Goal: Information Seeking & Learning: Compare options

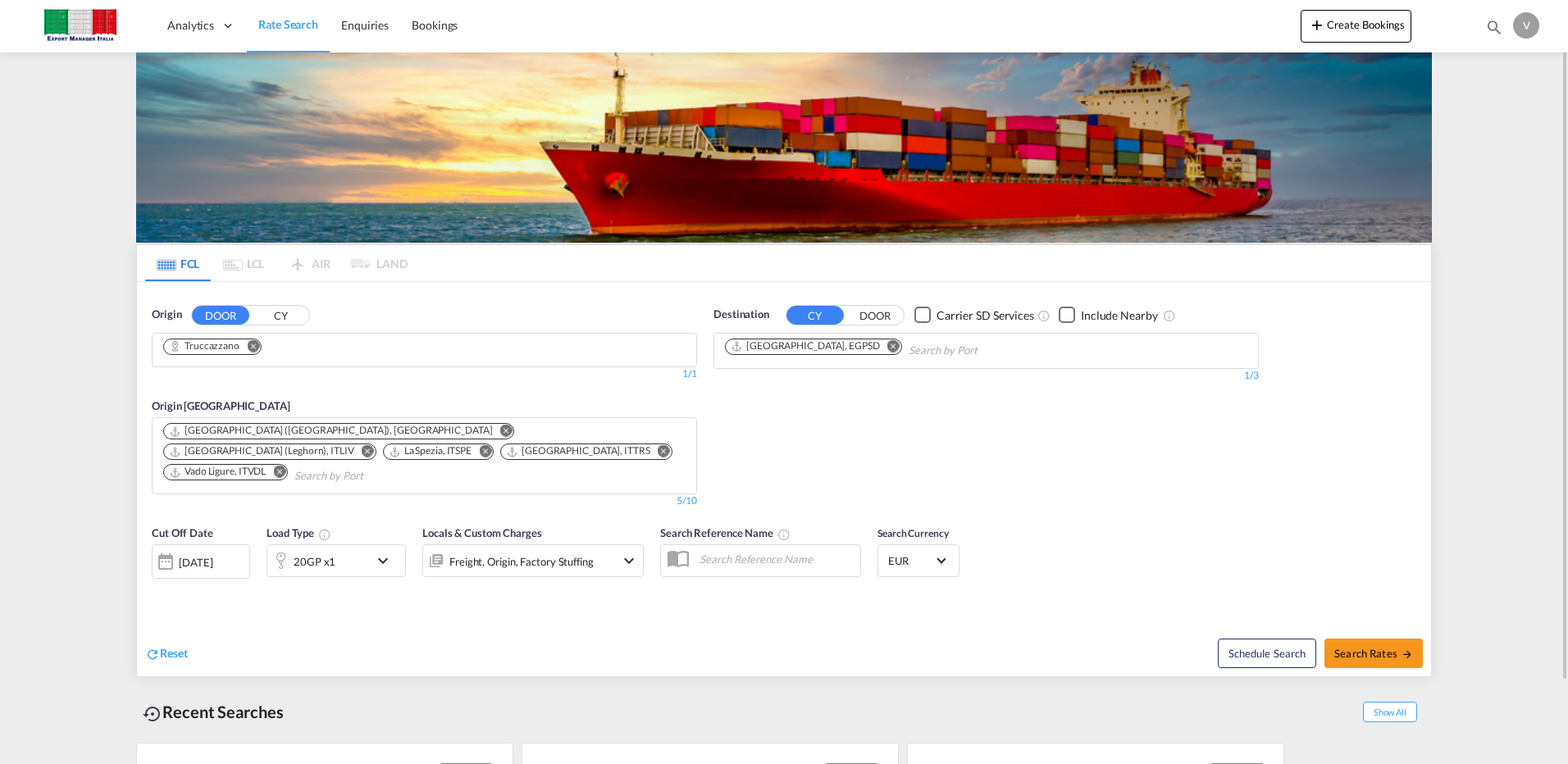
click at [255, 344] on md-icon "Remove" at bounding box center [252, 346] width 12 height 12
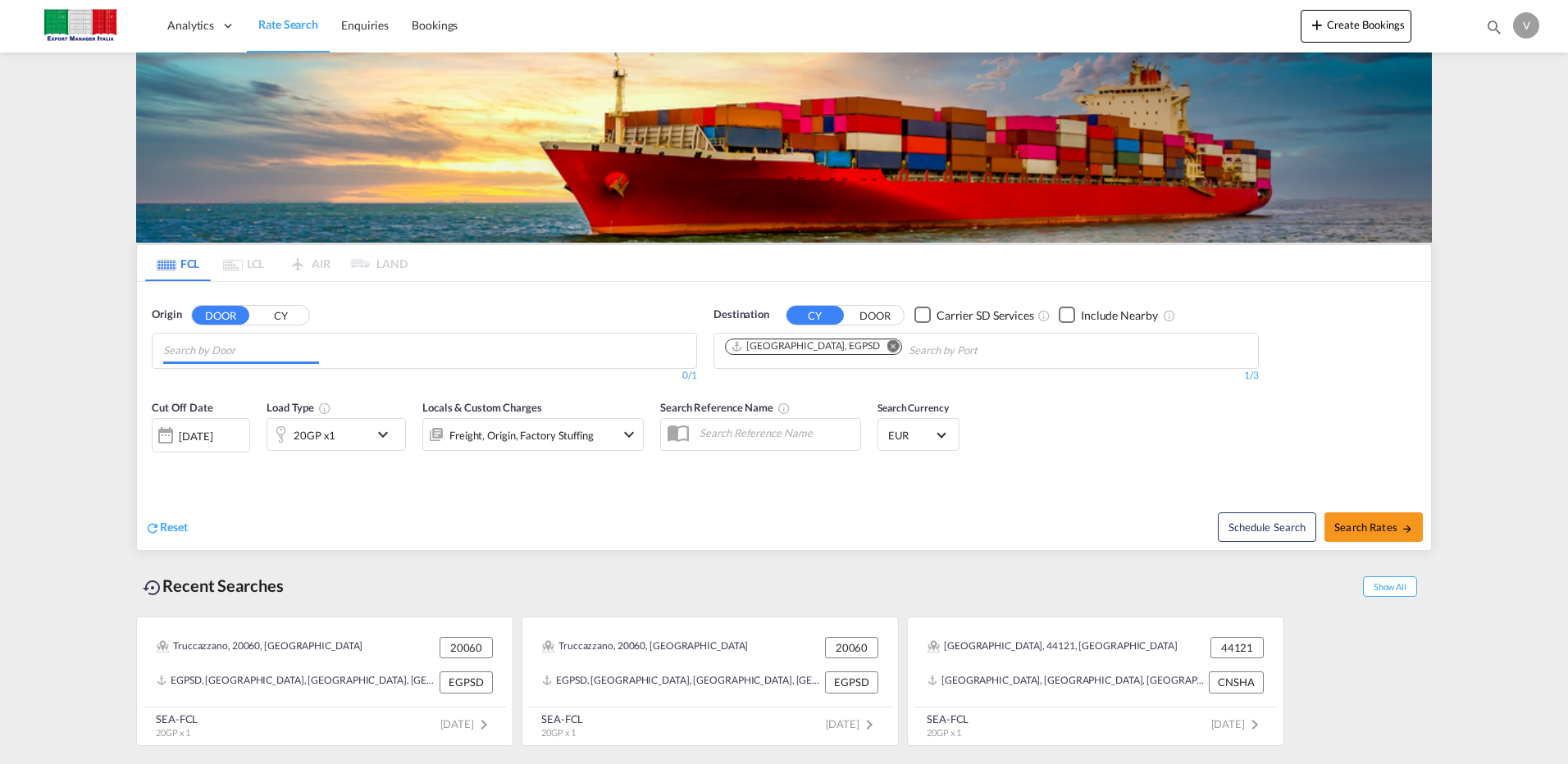
click at [250, 351] on input "Chips input." at bounding box center [240, 351] width 156 height 26
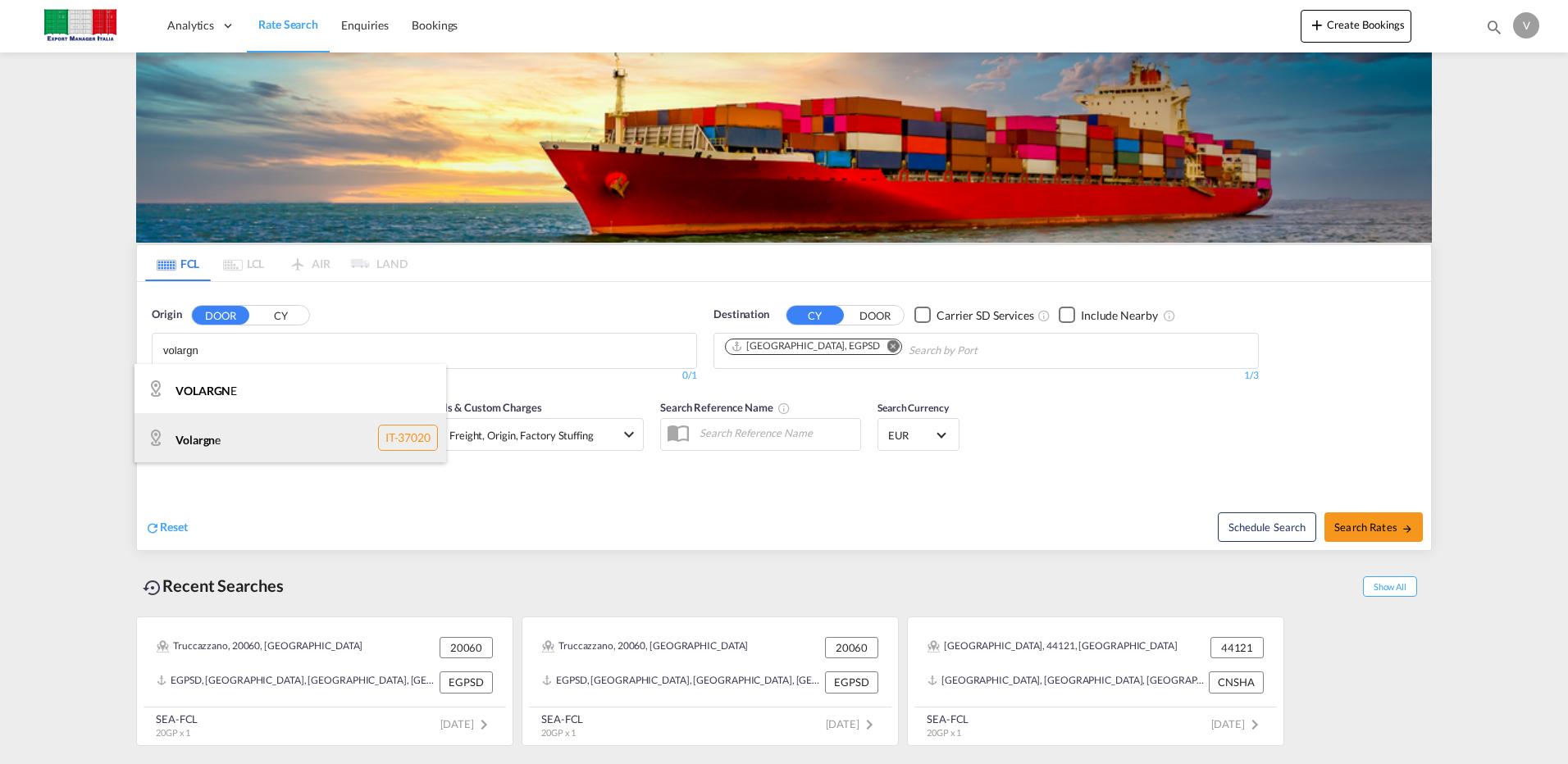
type input "volargn"
click at [210, 450] on div "Volargn e IT-37020" at bounding box center [290, 438] width 312 height 50
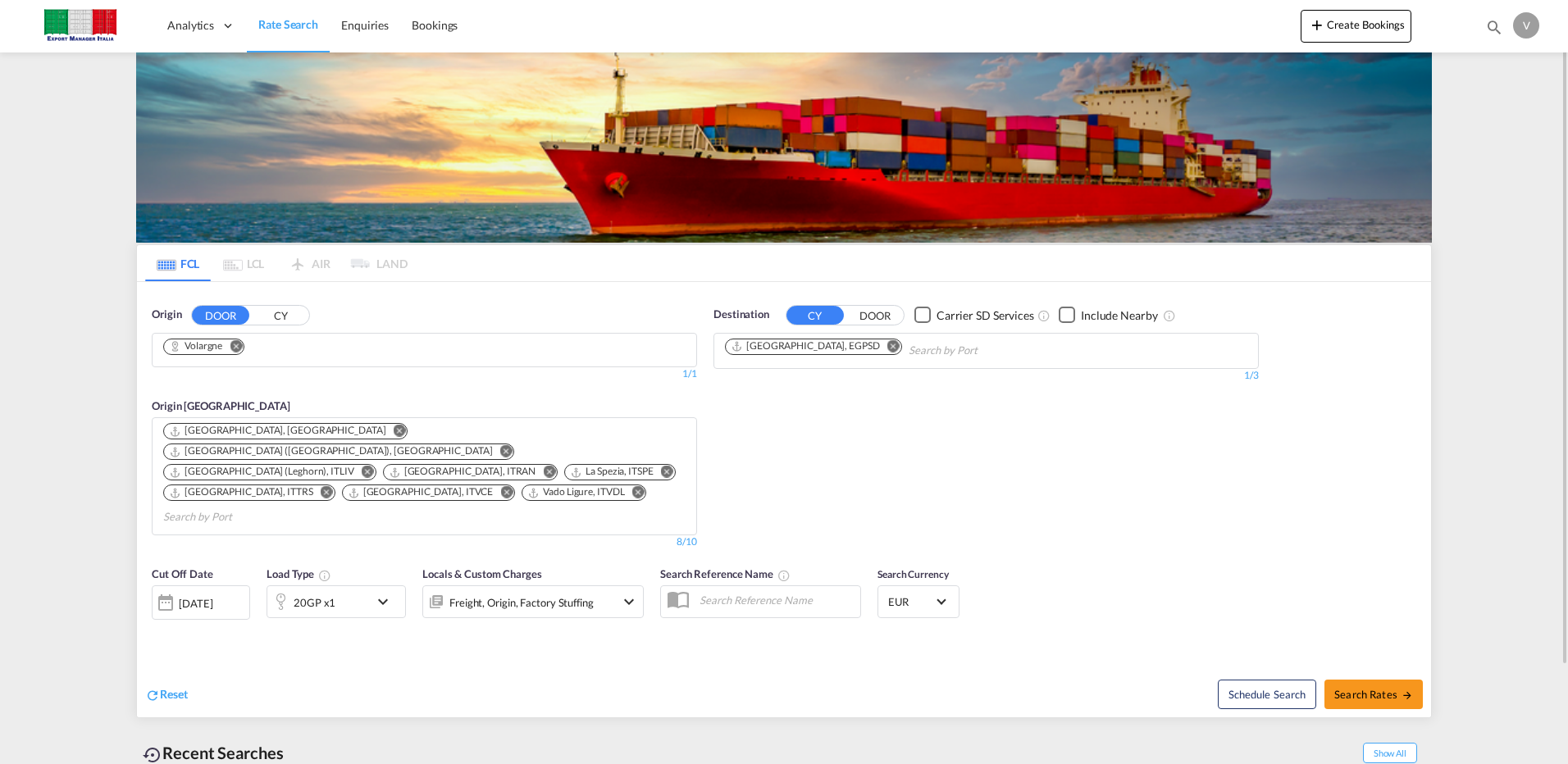
click at [887, 347] on md-icon "Remove" at bounding box center [893, 346] width 12 height 12
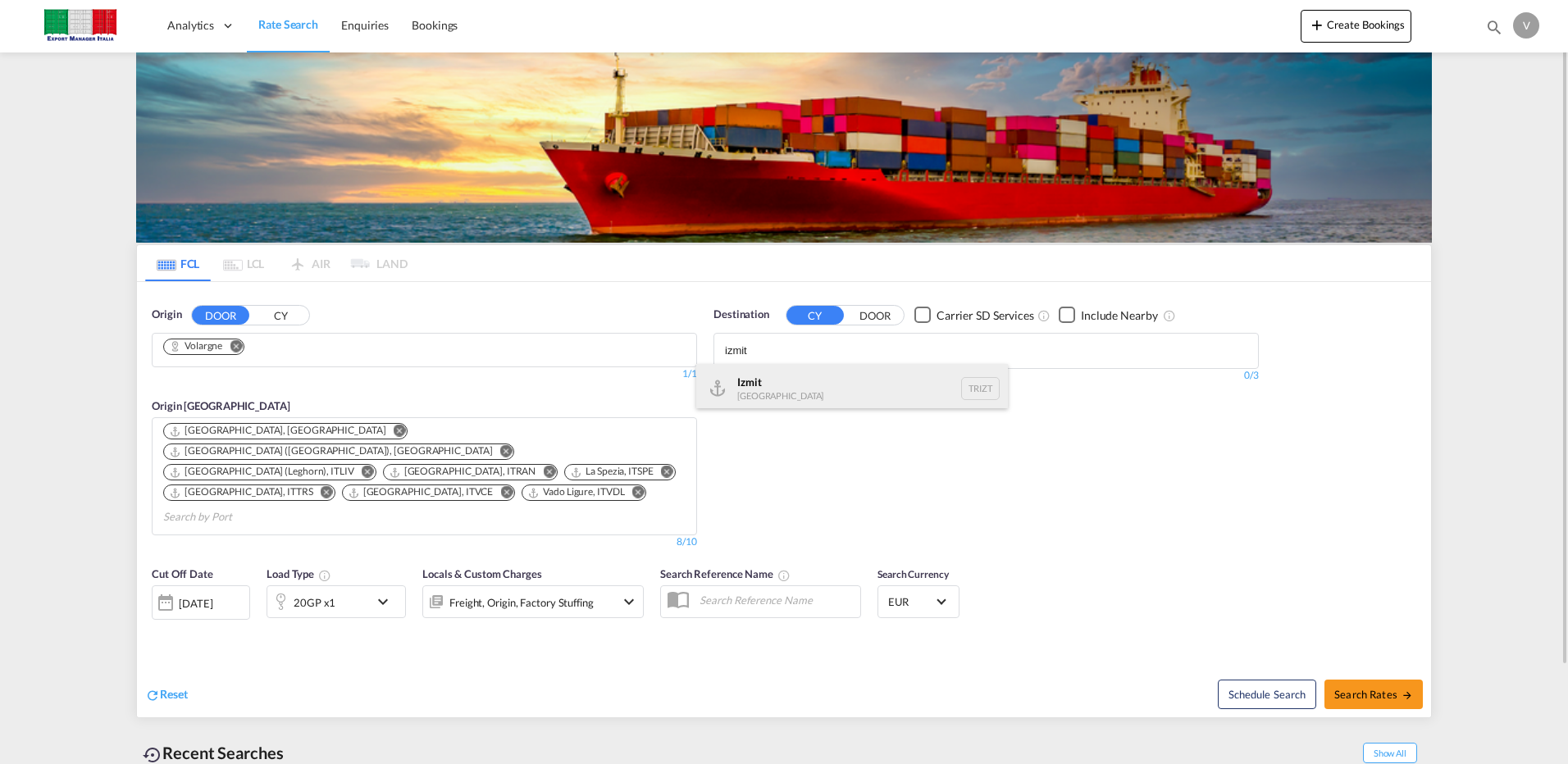
type input "izmit"
click at [764, 382] on div "Izmit [GEOGRAPHIC_DATA] TRIZT" at bounding box center [852, 388] width 312 height 50
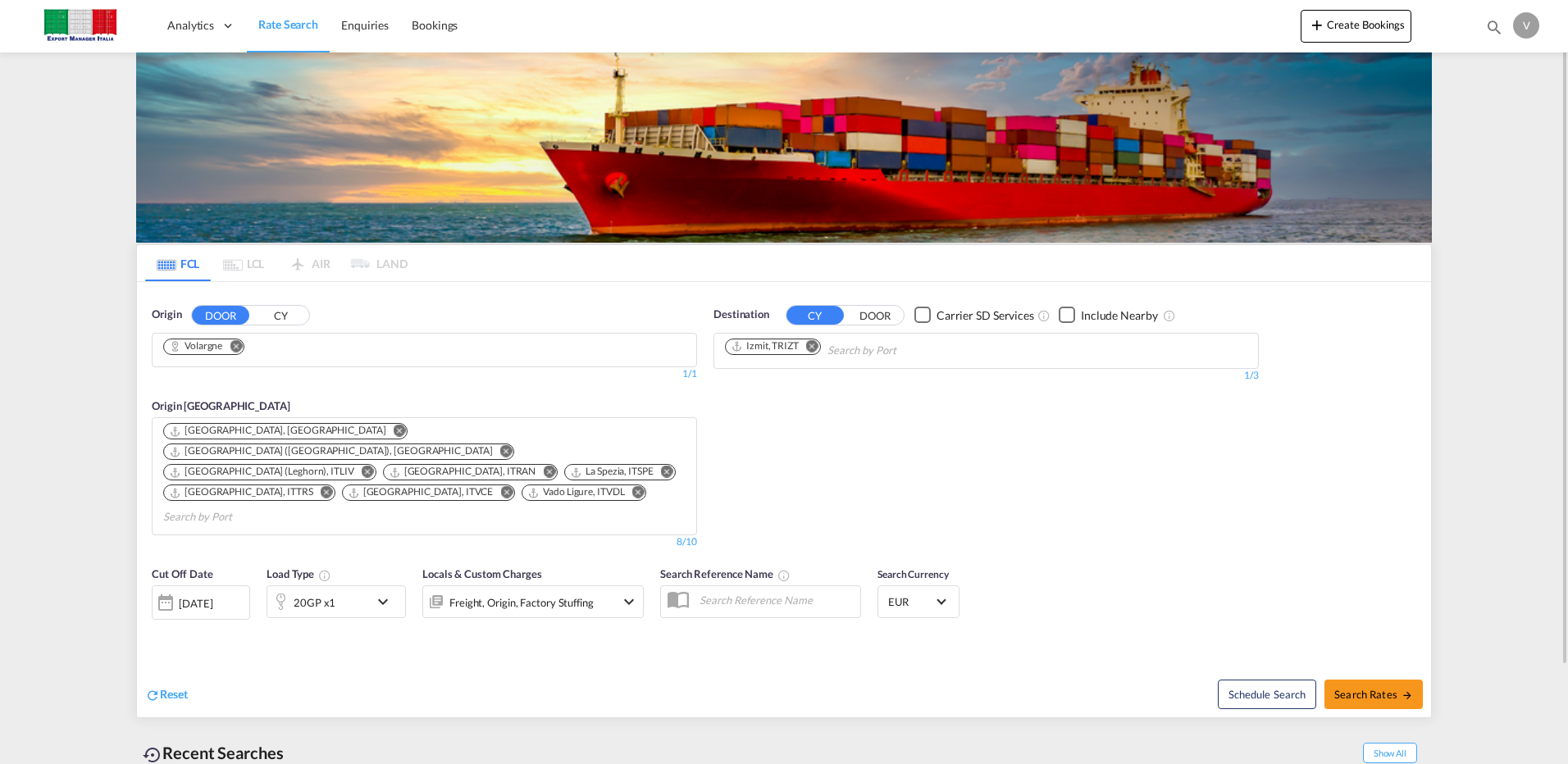
click at [393, 428] on md-icon "Remove" at bounding box center [399, 430] width 12 height 12
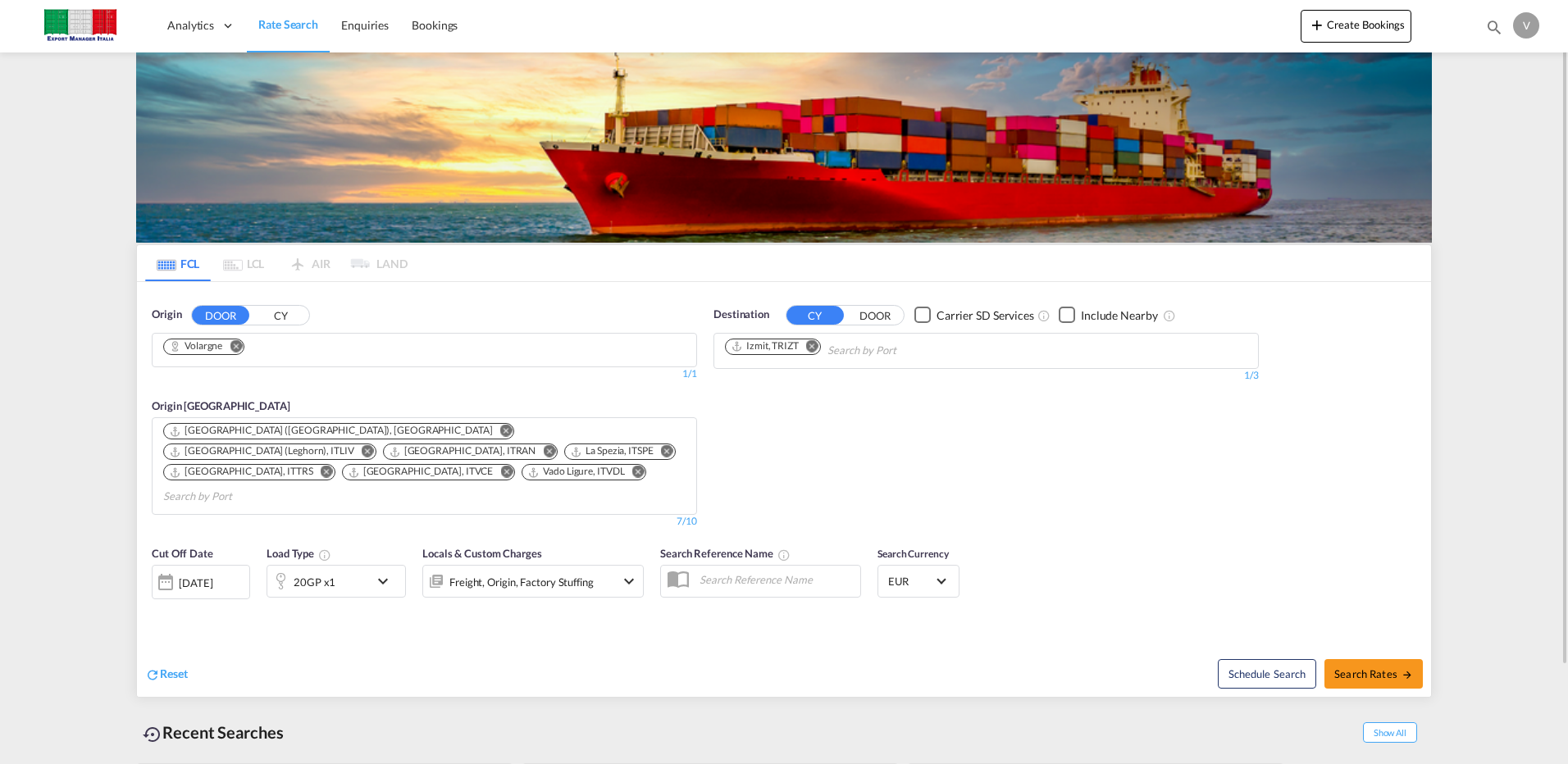
click at [632, 466] on md-icon "Remove" at bounding box center [638, 472] width 12 height 12
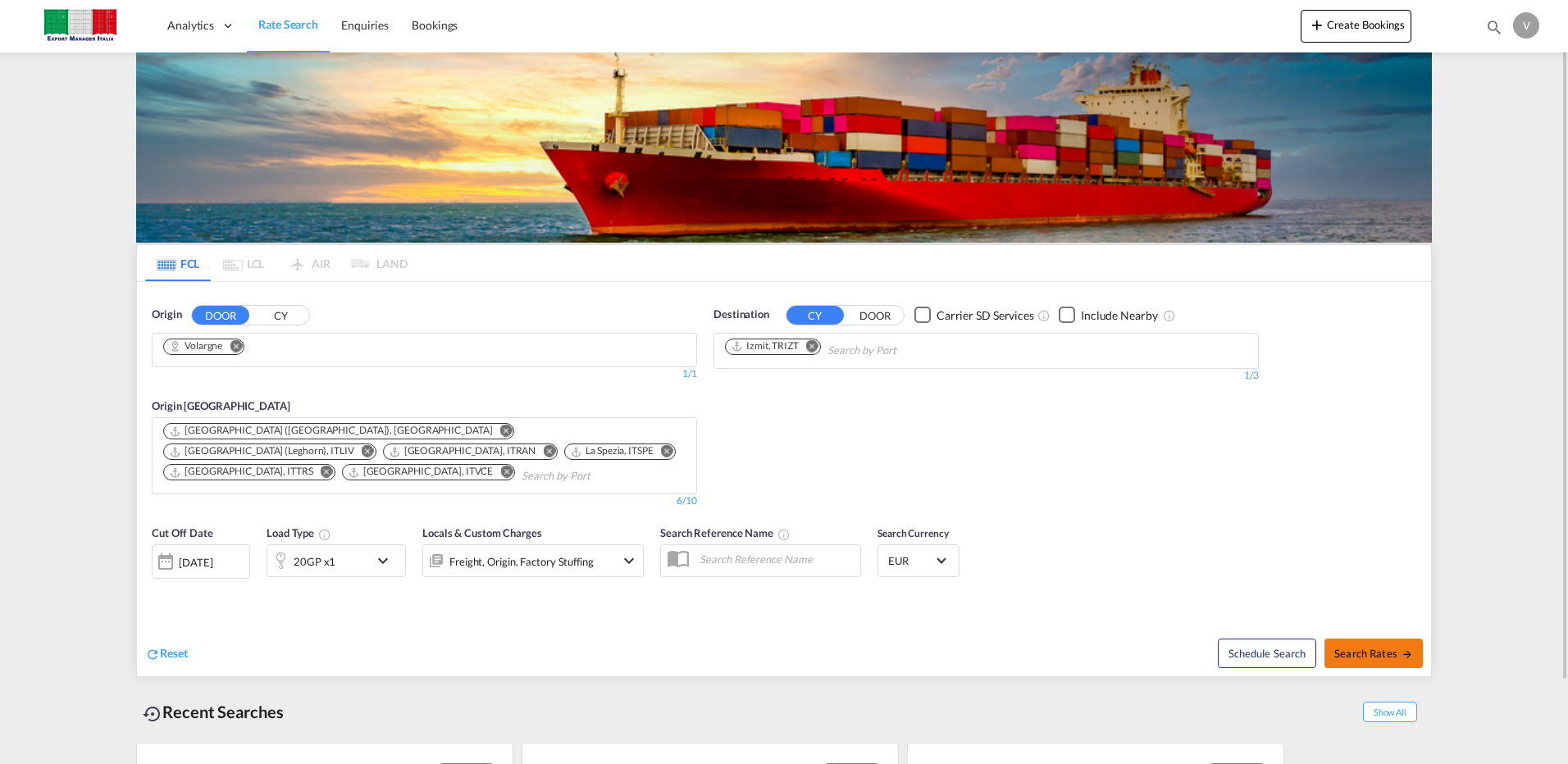
click at [1381, 647] on span "Search Rates" at bounding box center [1372, 653] width 78 height 13
type input "Volargne to TRIZT / [DATE]"
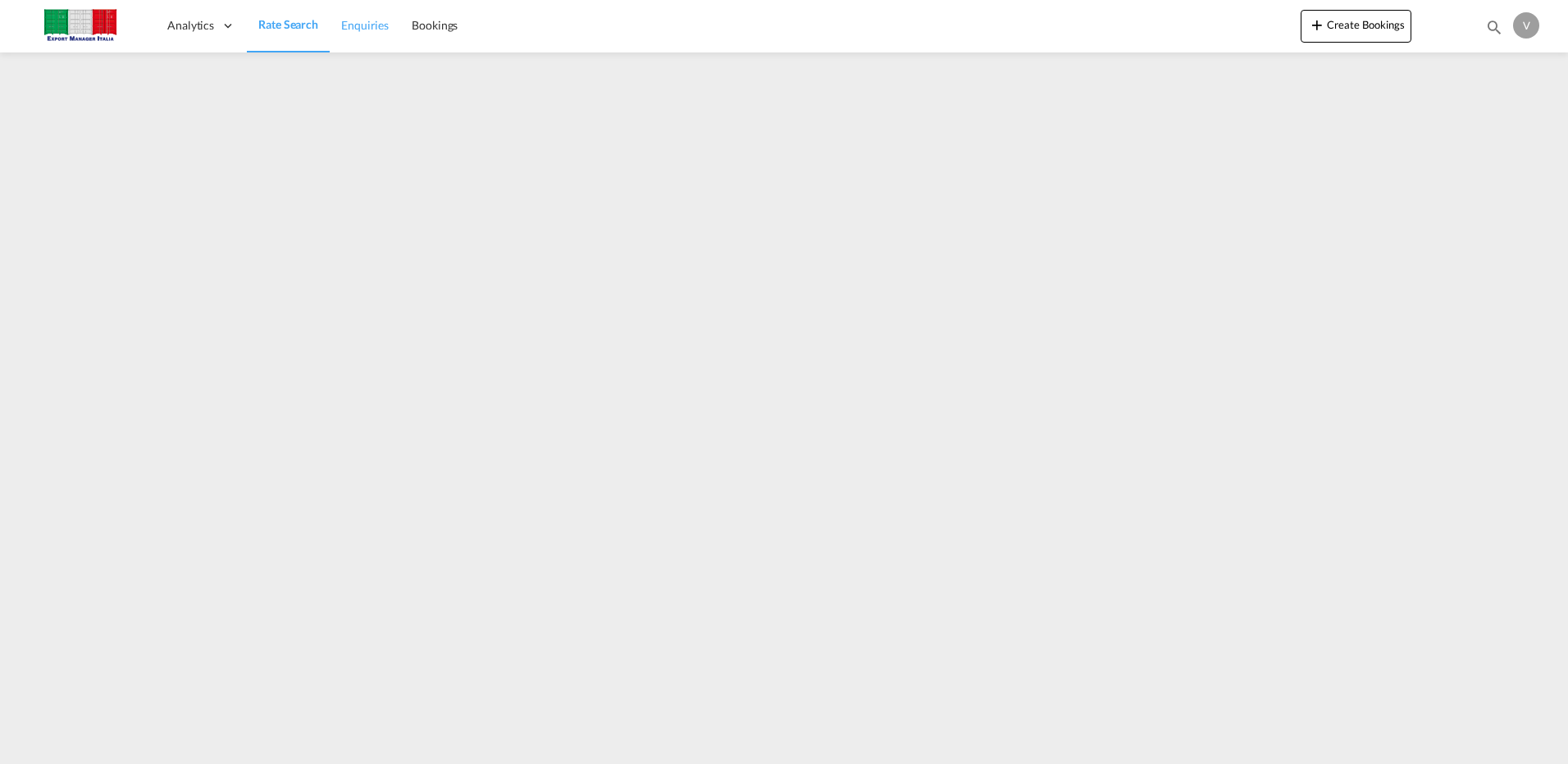
drag, startPoint x: 299, startPoint y: 28, endPoint x: 333, endPoint y: 40, distance: 36.1
click at [299, 28] on span "Rate Search" at bounding box center [288, 24] width 60 height 14
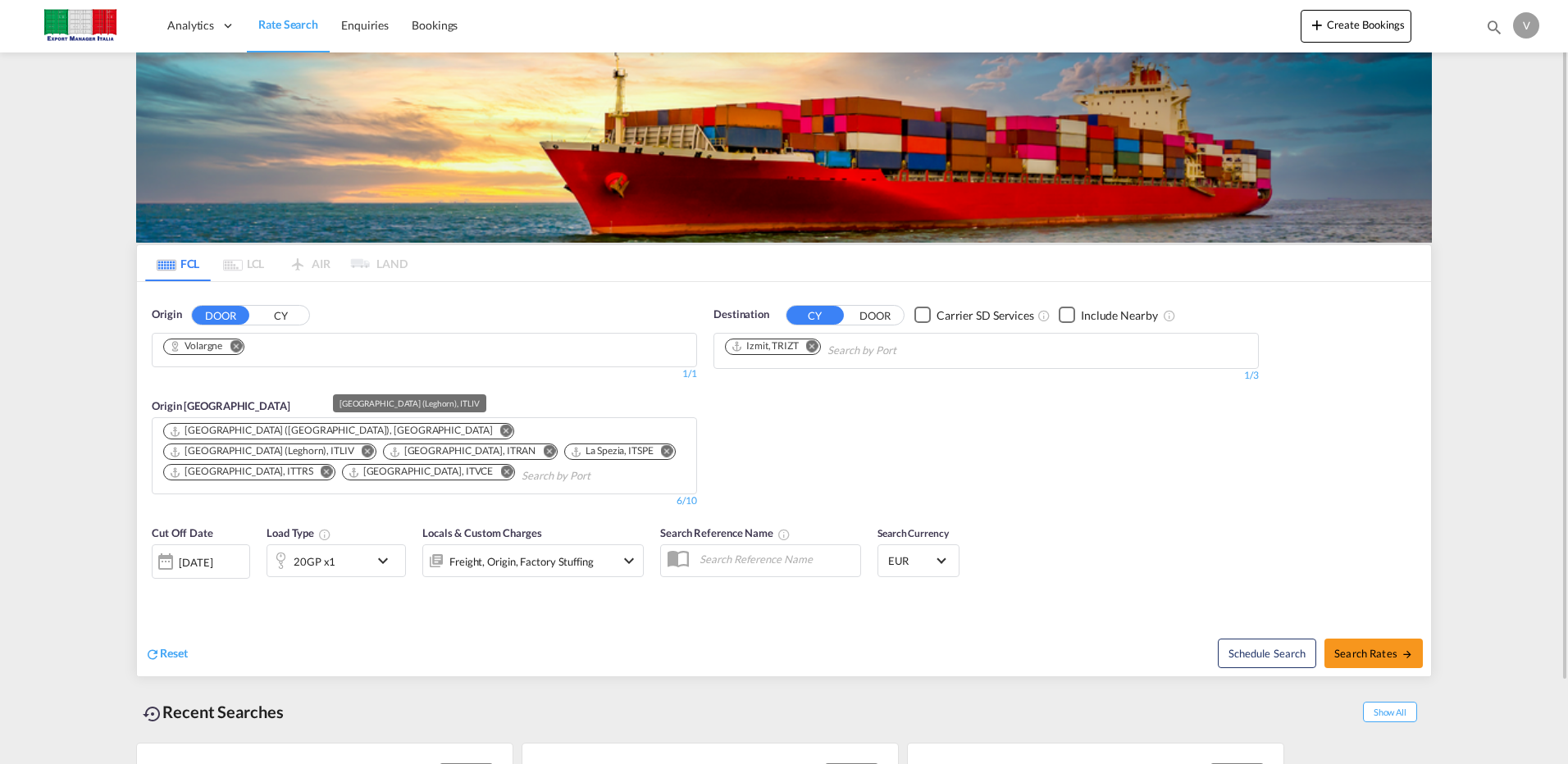
click at [354, 444] on div "[GEOGRAPHIC_DATA] (Leghorn), ITLIV" at bounding box center [261, 451] width 185 height 14
click at [375, 550] on md-icon "icon-chevron-down" at bounding box center [387, 560] width 28 height 20
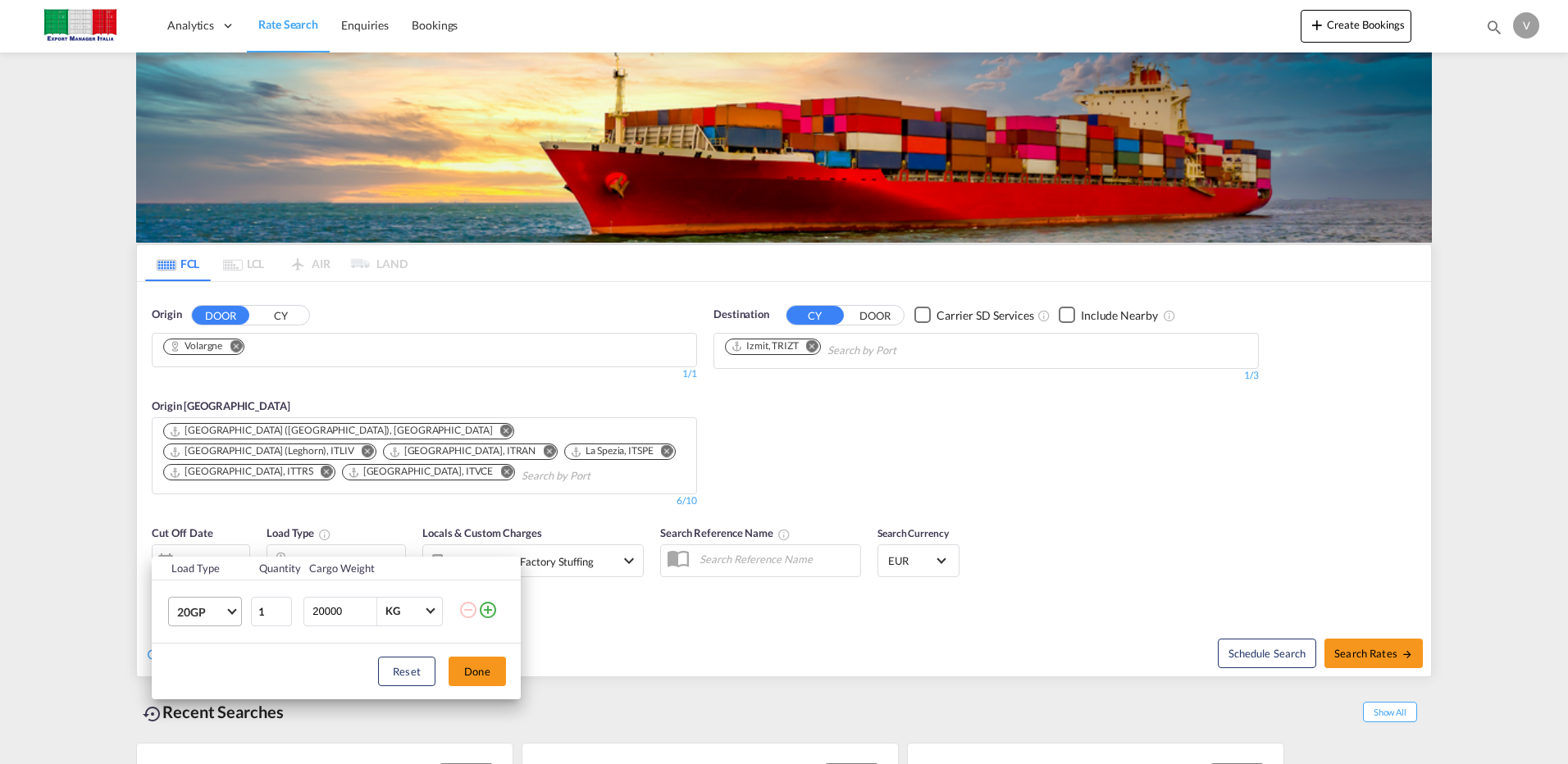
click at [235, 607] on md-select-value "20GP" at bounding box center [209, 611] width 66 height 28
click at [200, 649] on div "40HC" at bounding box center [192, 645] width 31 height 17
click at [472, 669] on button "Done" at bounding box center [477, 672] width 58 height 30
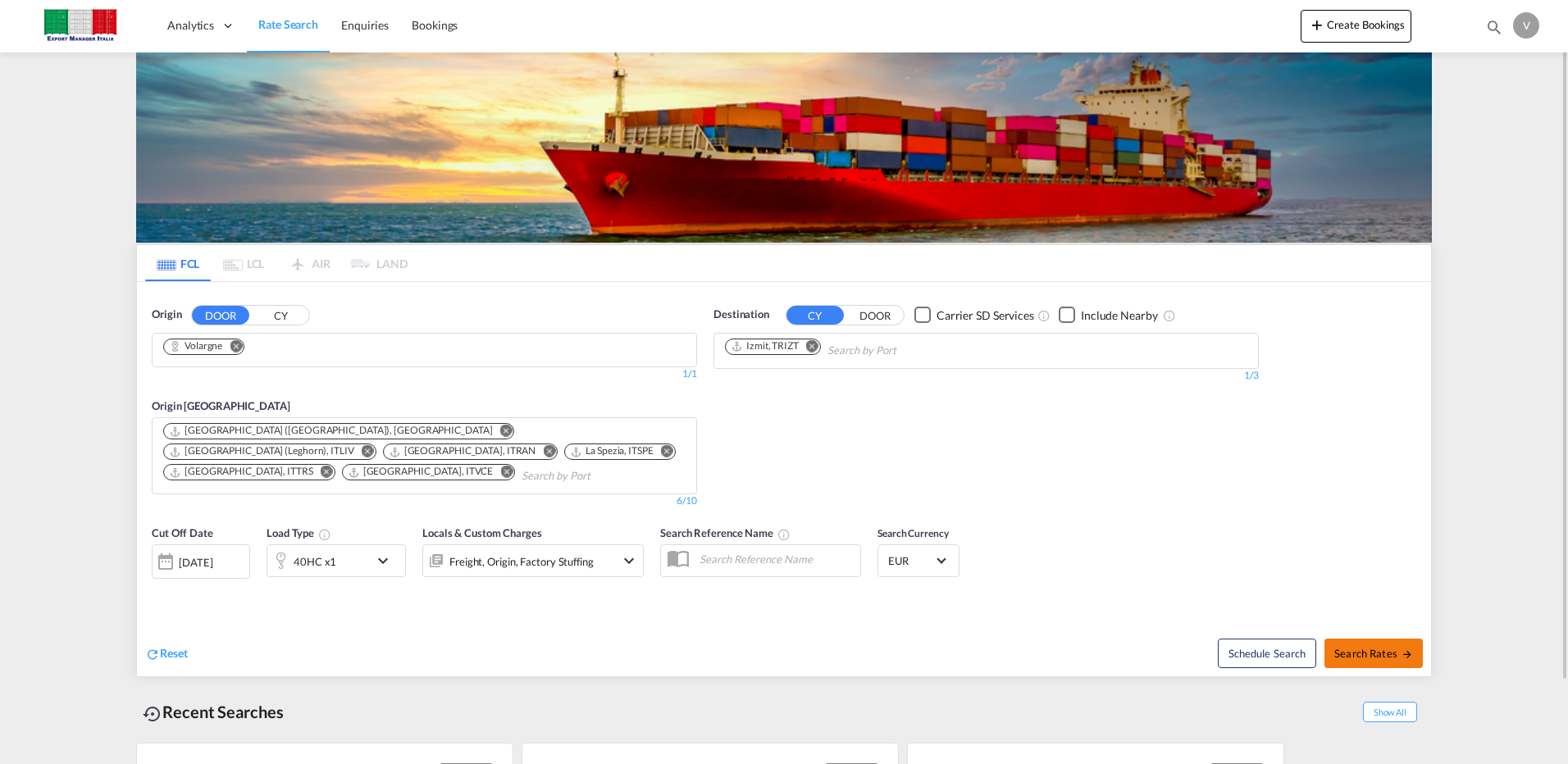
click at [1364, 640] on button "Search Rates" at bounding box center [1372, 654] width 98 height 30
type input "Volargne to TRIZT / [DATE]"
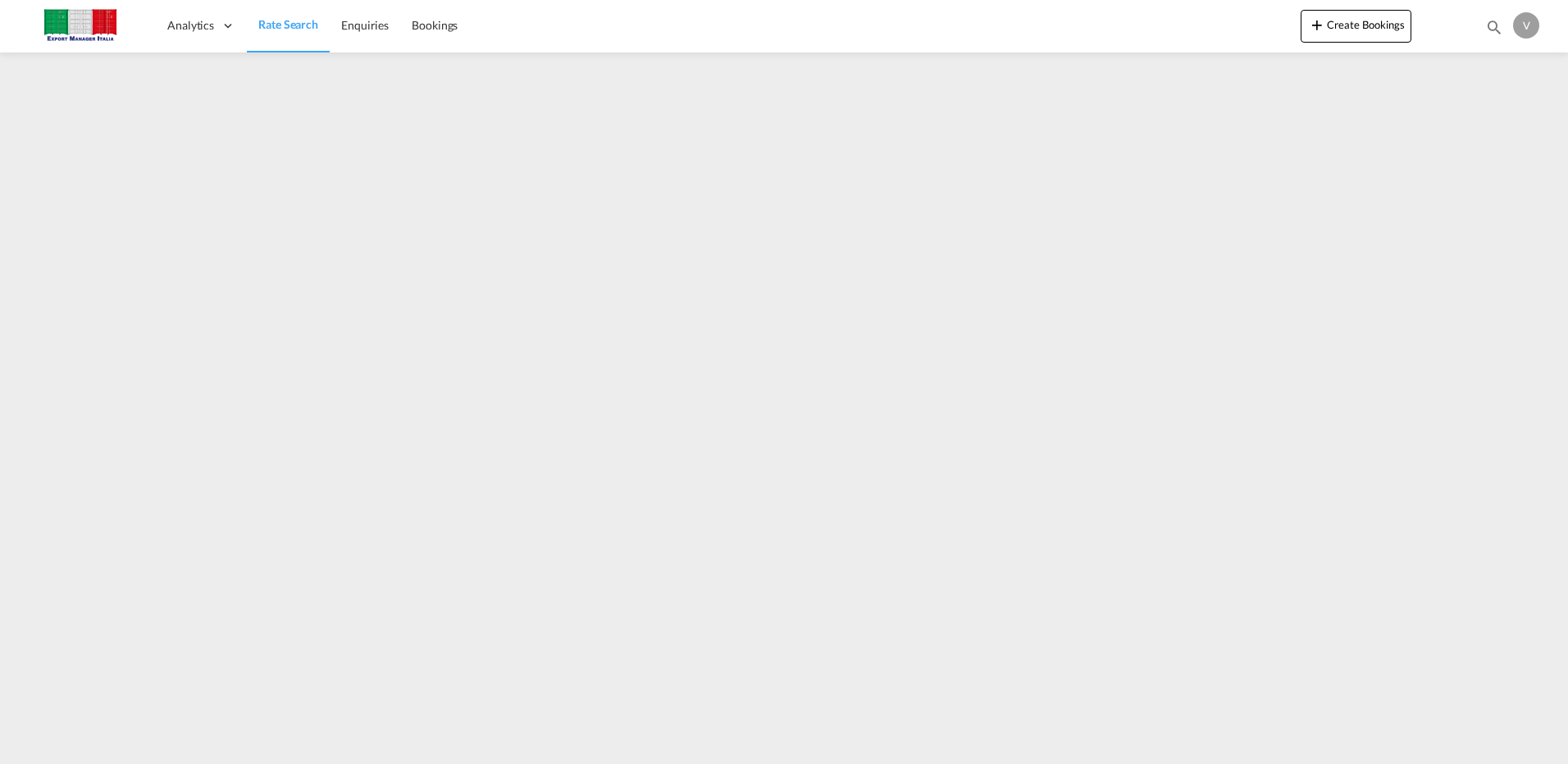
click at [288, 31] on span "Rate Search" at bounding box center [288, 24] width 60 height 14
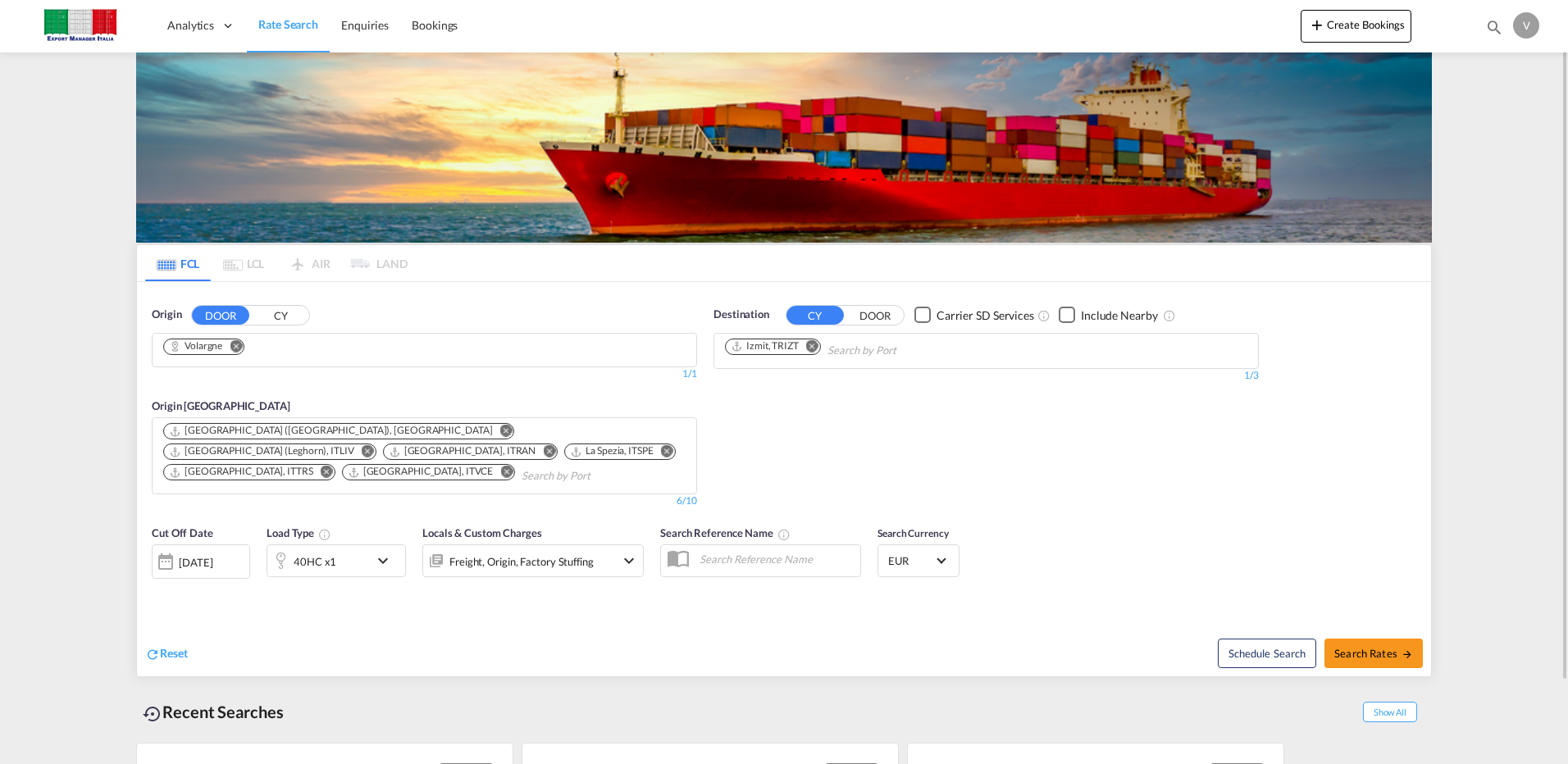
click at [814, 343] on md-icon "Remove" at bounding box center [812, 346] width 12 height 12
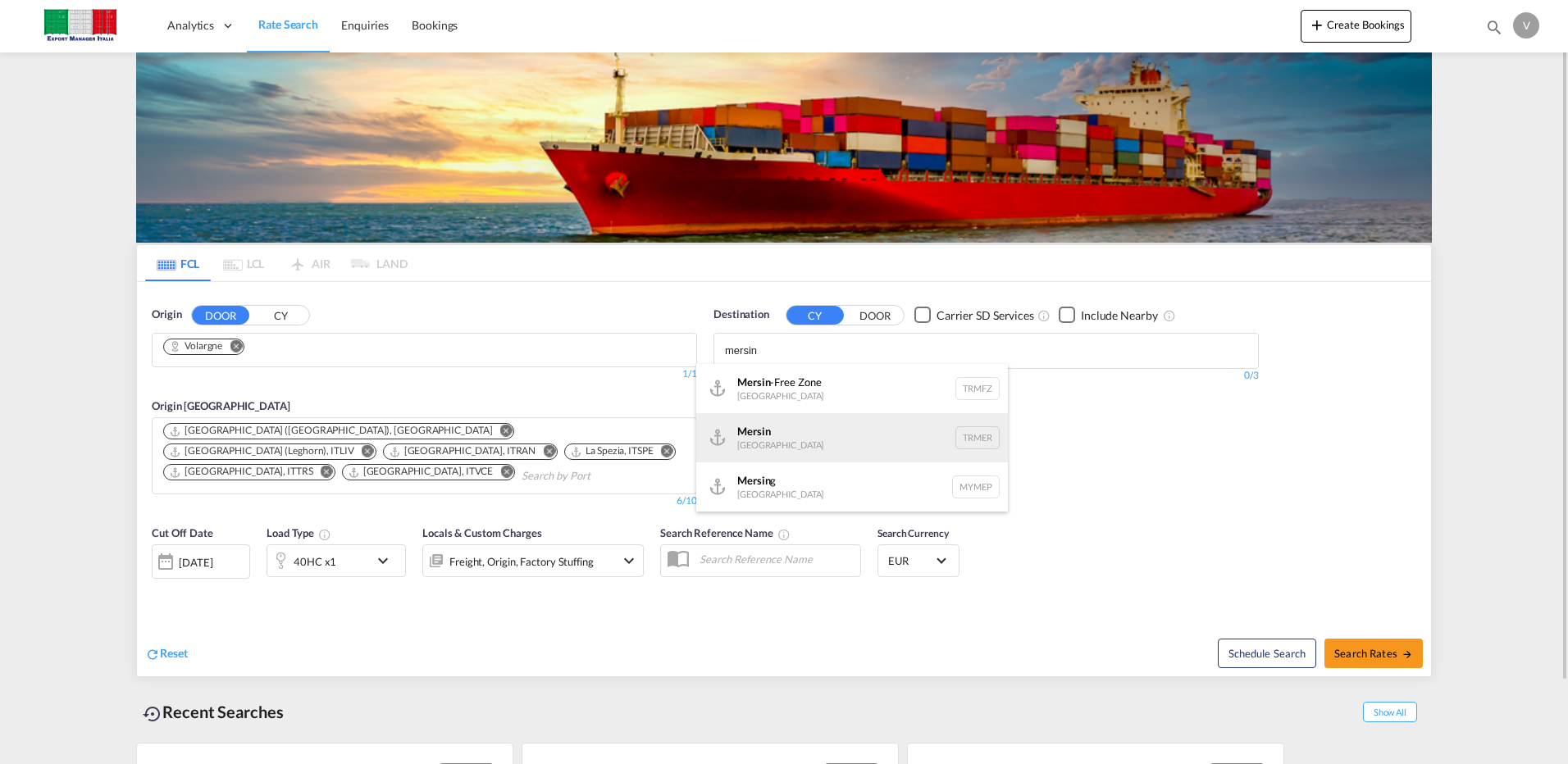
type input "mersin"
click at [768, 422] on div "Mersin [GEOGRAPHIC_DATA] TRMER" at bounding box center [852, 438] width 312 height 50
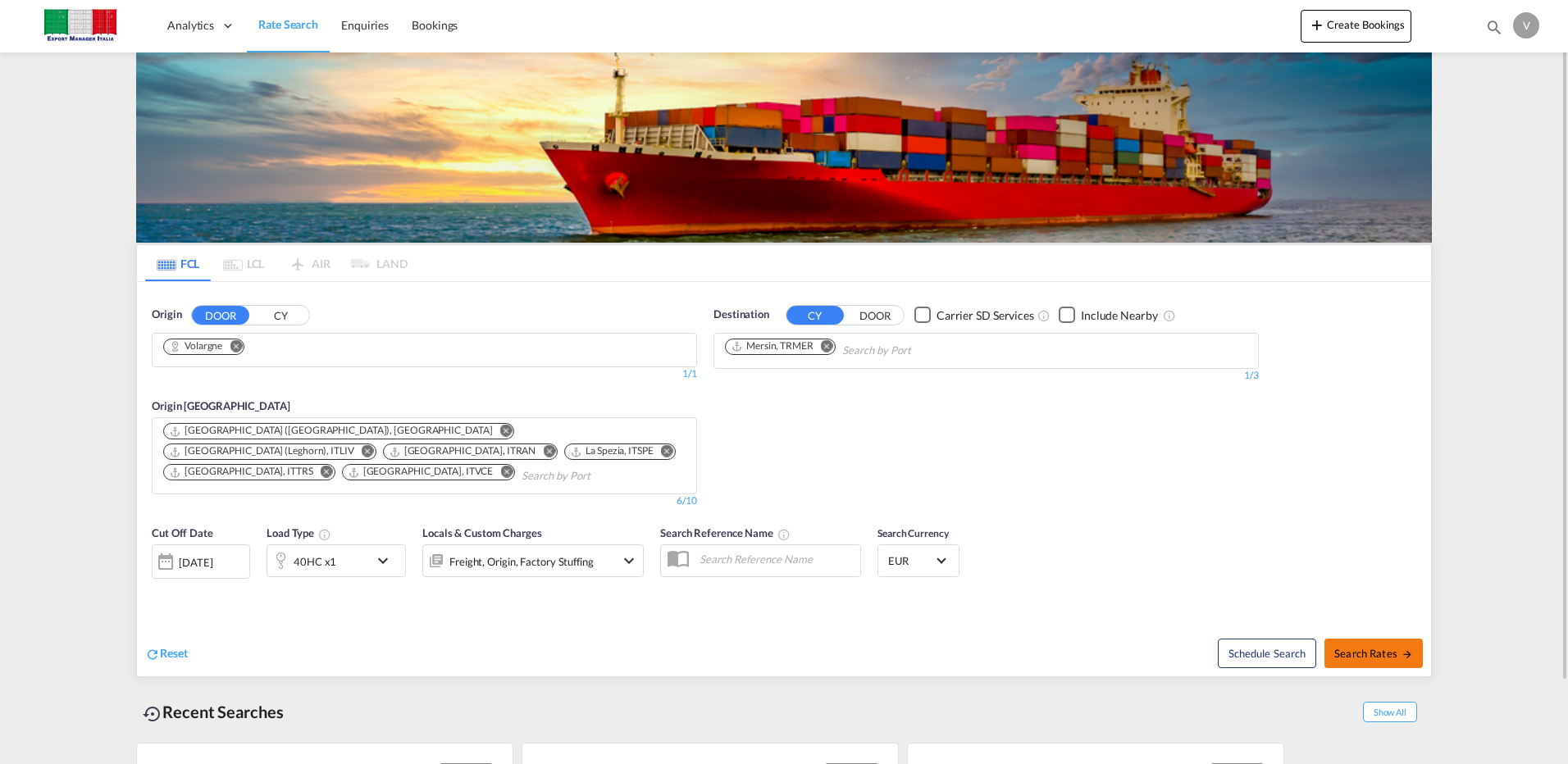
click at [1366, 647] on span "Search Rates" at bounding box center [1372, 653] width 78 height 13
type input "Volargne to TRMER / [DATE]"
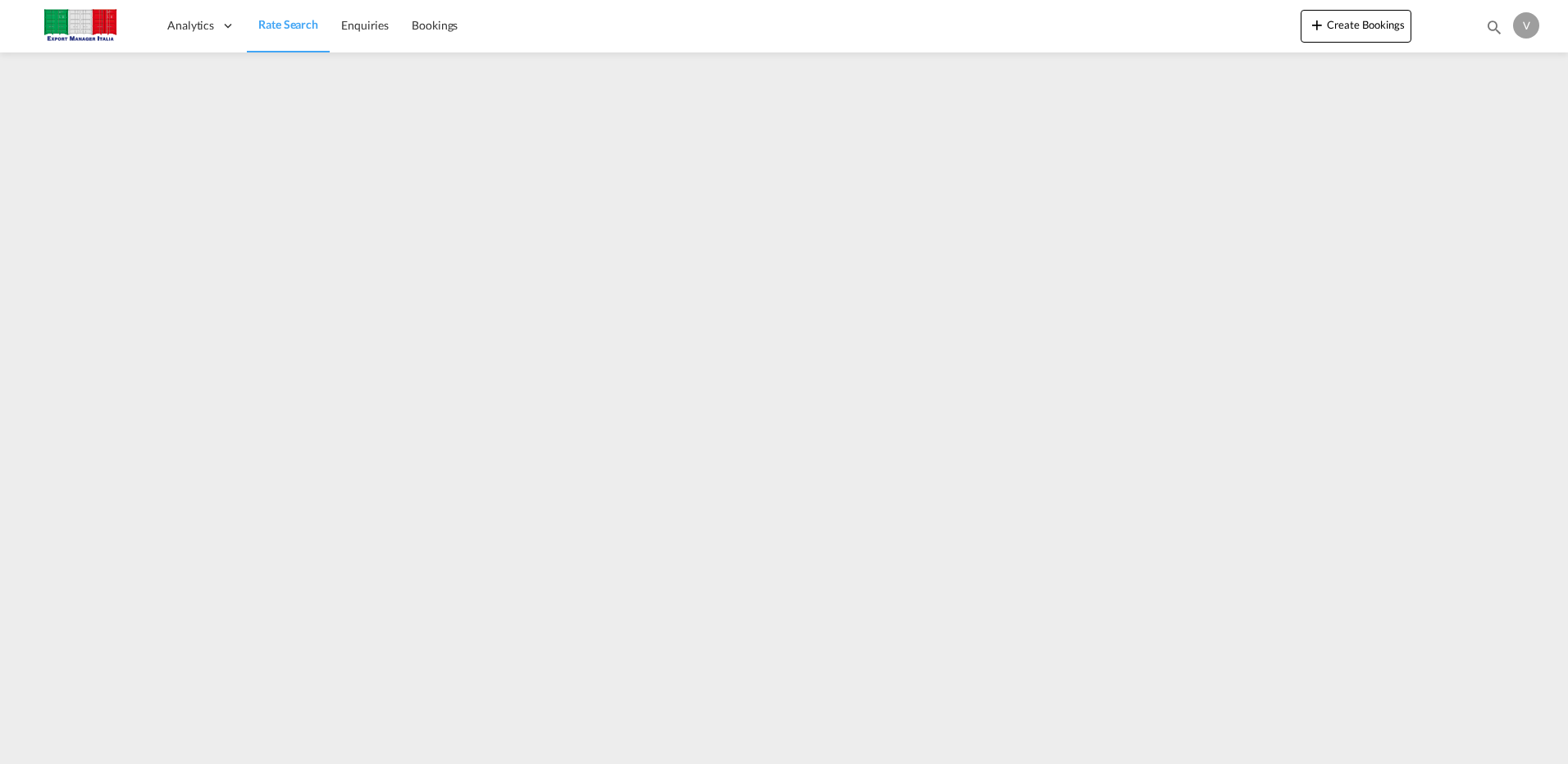
click at [283, 21] on span "Rate Search" at bounding box center [288, 24] width 60 height 14
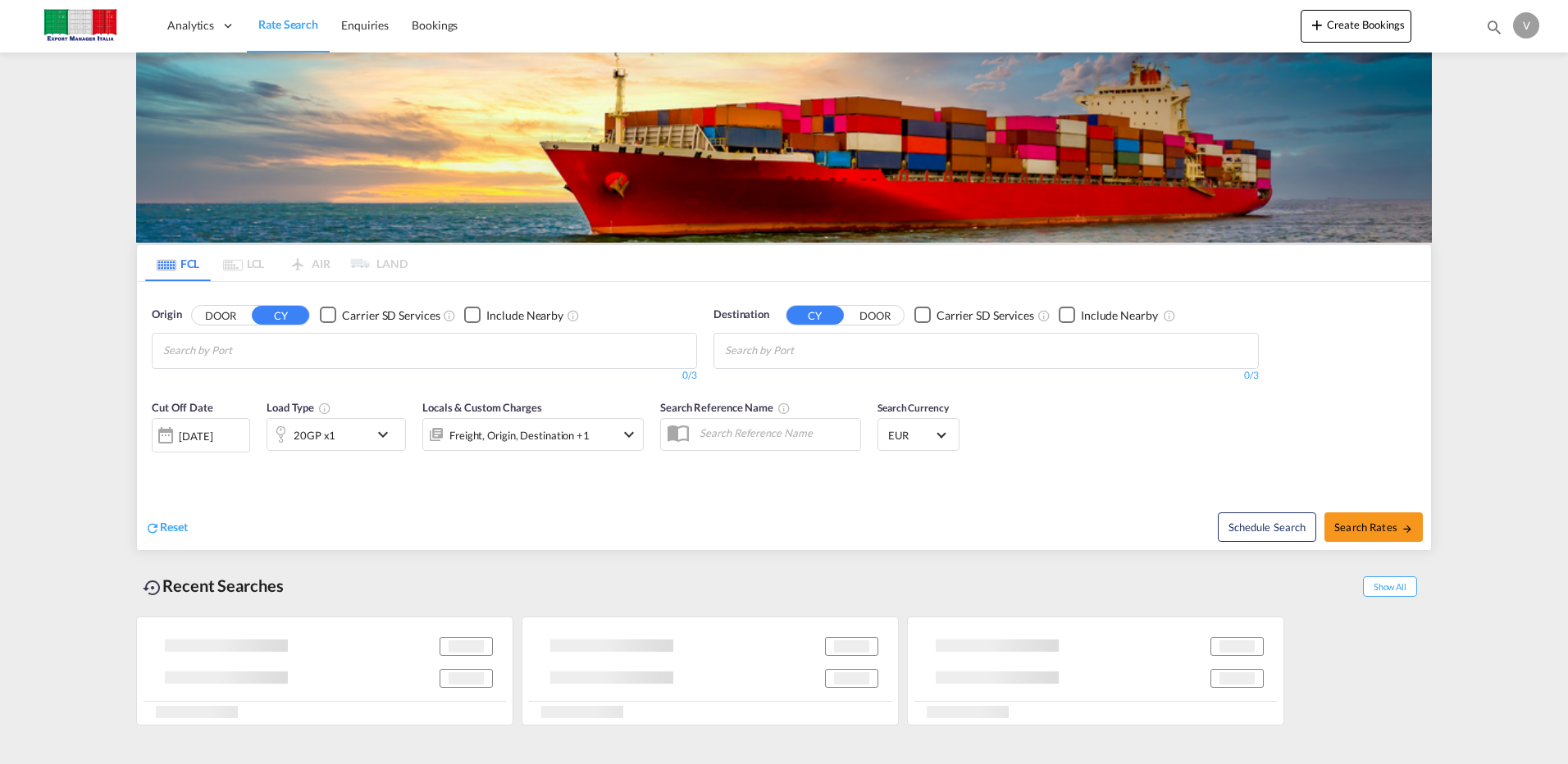
click at [386, 436] on md-icon "icon-chevron-down" at bounding box center [387, 434] width 28 height 20
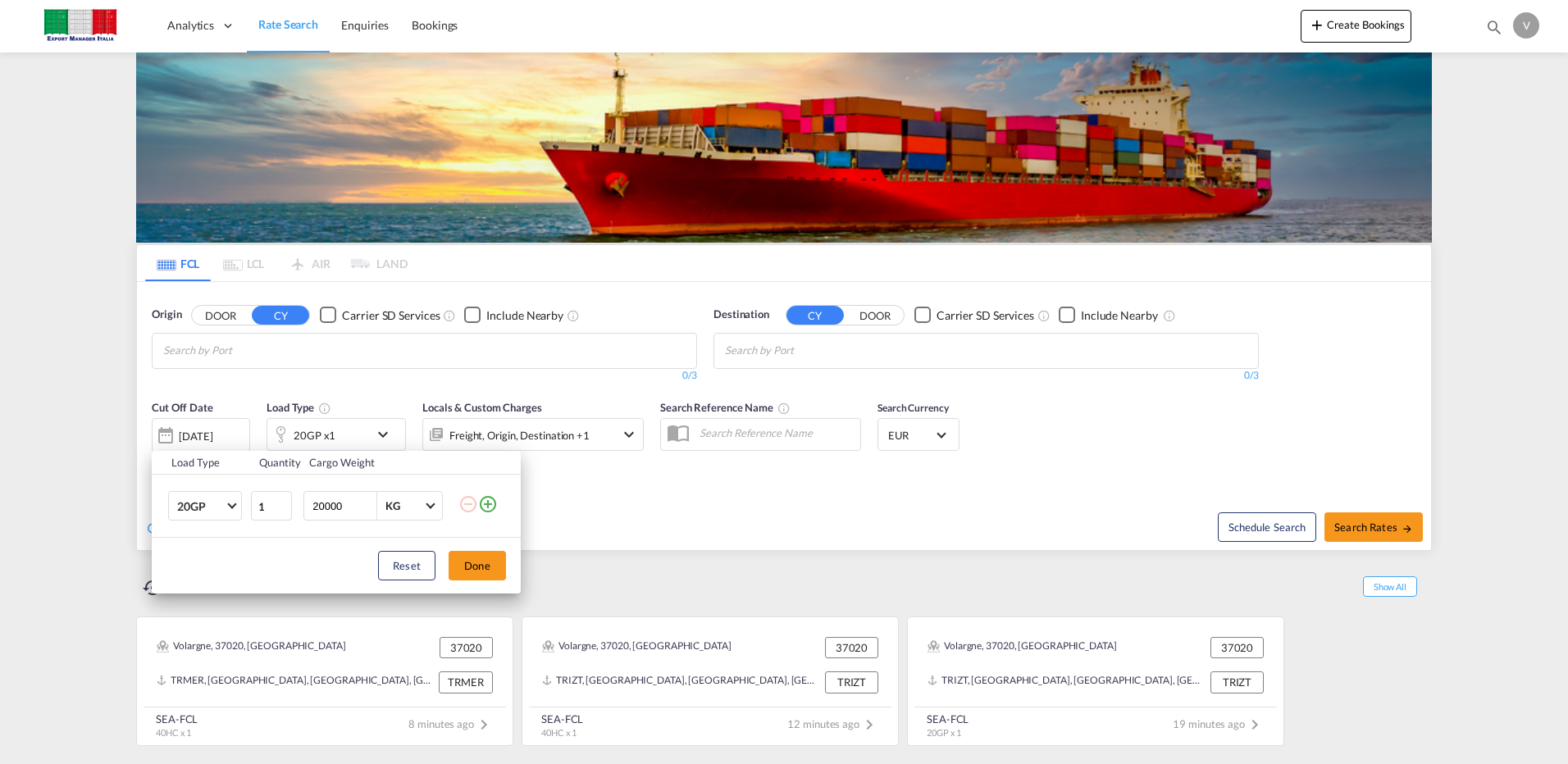
click at [1185, 412] on div "Load Type Quantity Cargo Weight 20GP 20GP 40GP 40HC 45HC 20RE 40RE 40HR 20OT 40…" at bounding box center [784, 382] width 1568 height 764
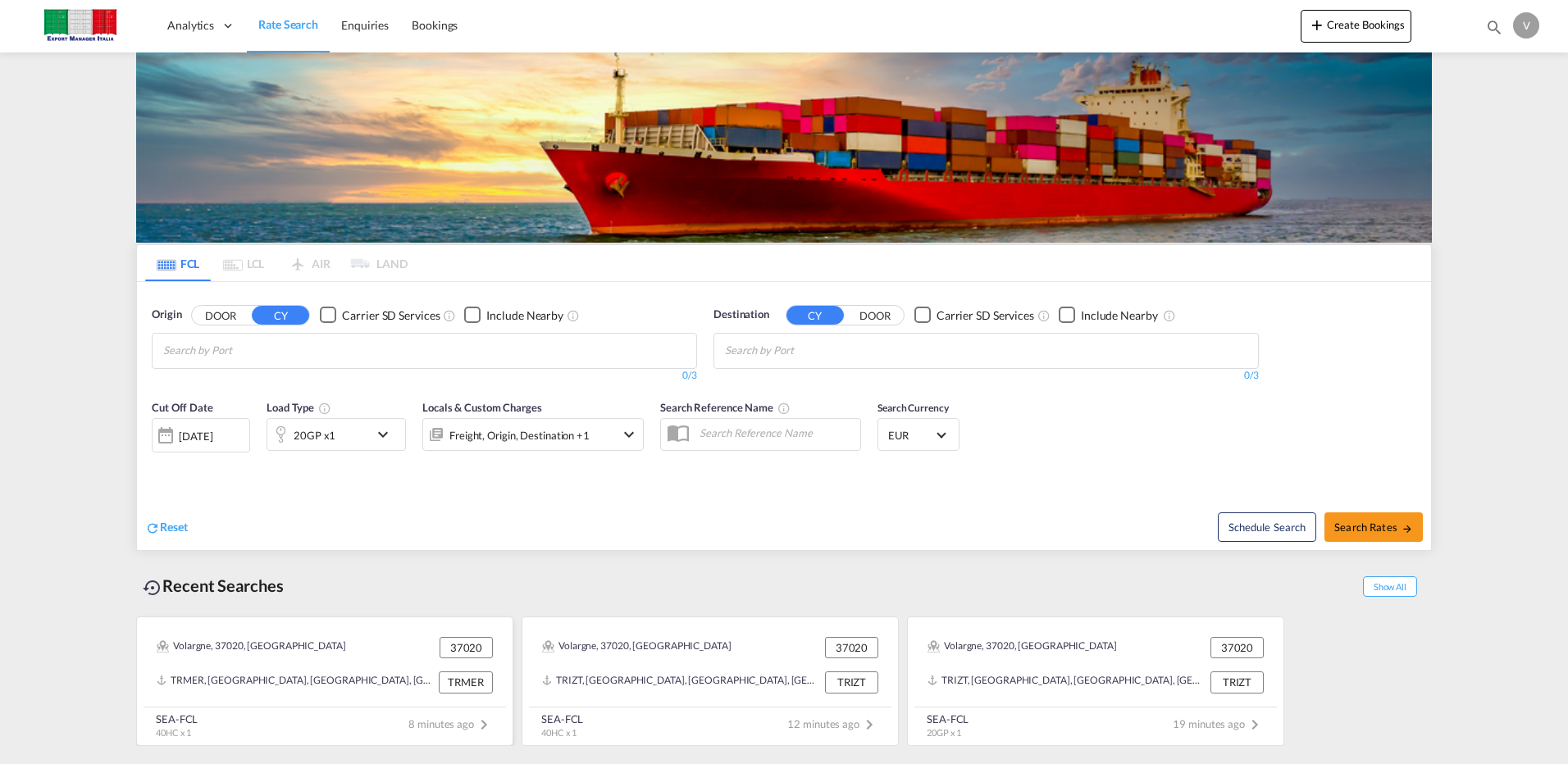
click at [244, 652] on div "Volargne, 37020, [GEOGRAPHIC_DATA]" at bounding box center [251, 647] width 190 height 21
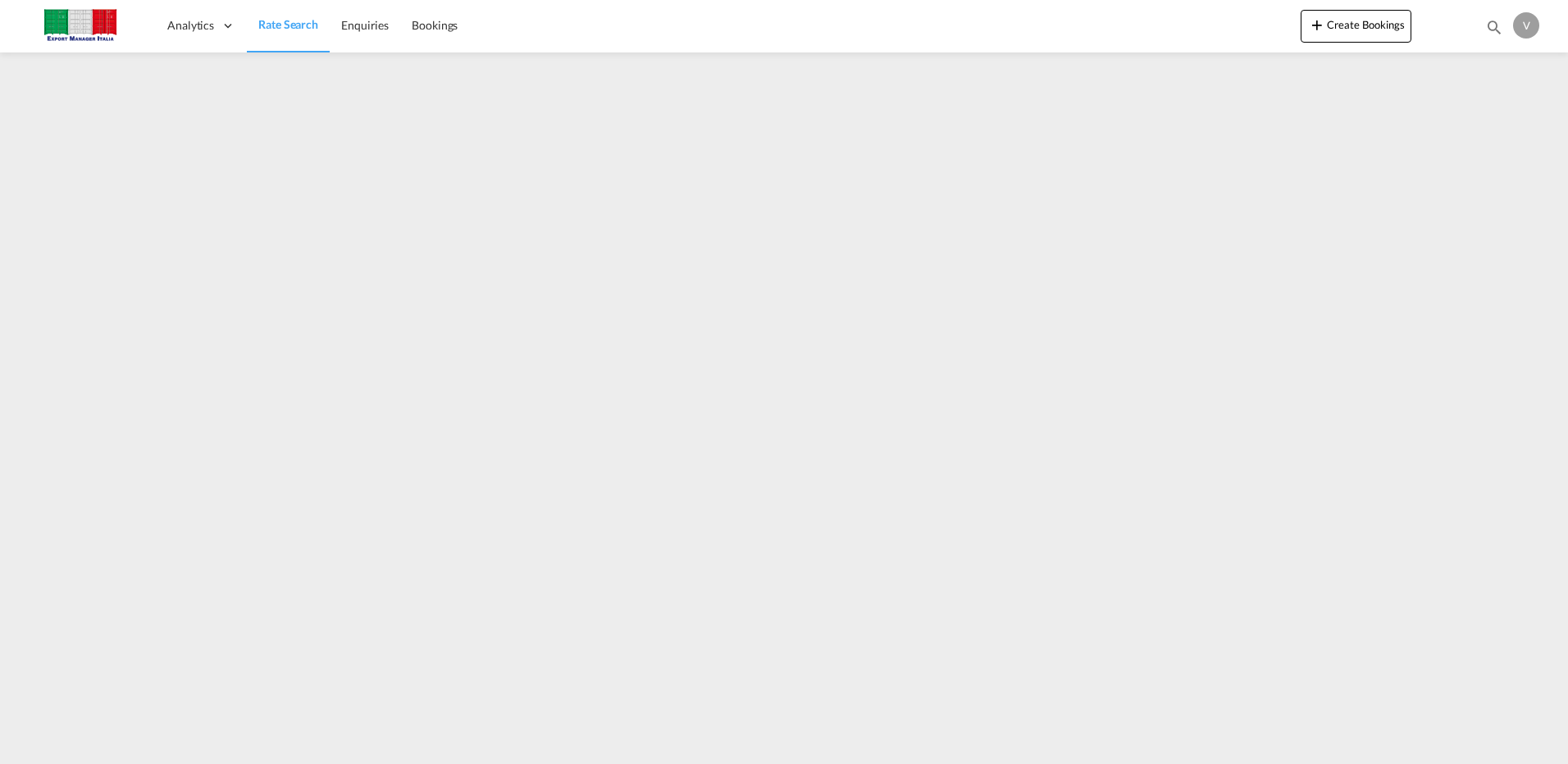
click at [288, 37] on link "Rate Search" at bounding box center [287, 26] width 82 height 54
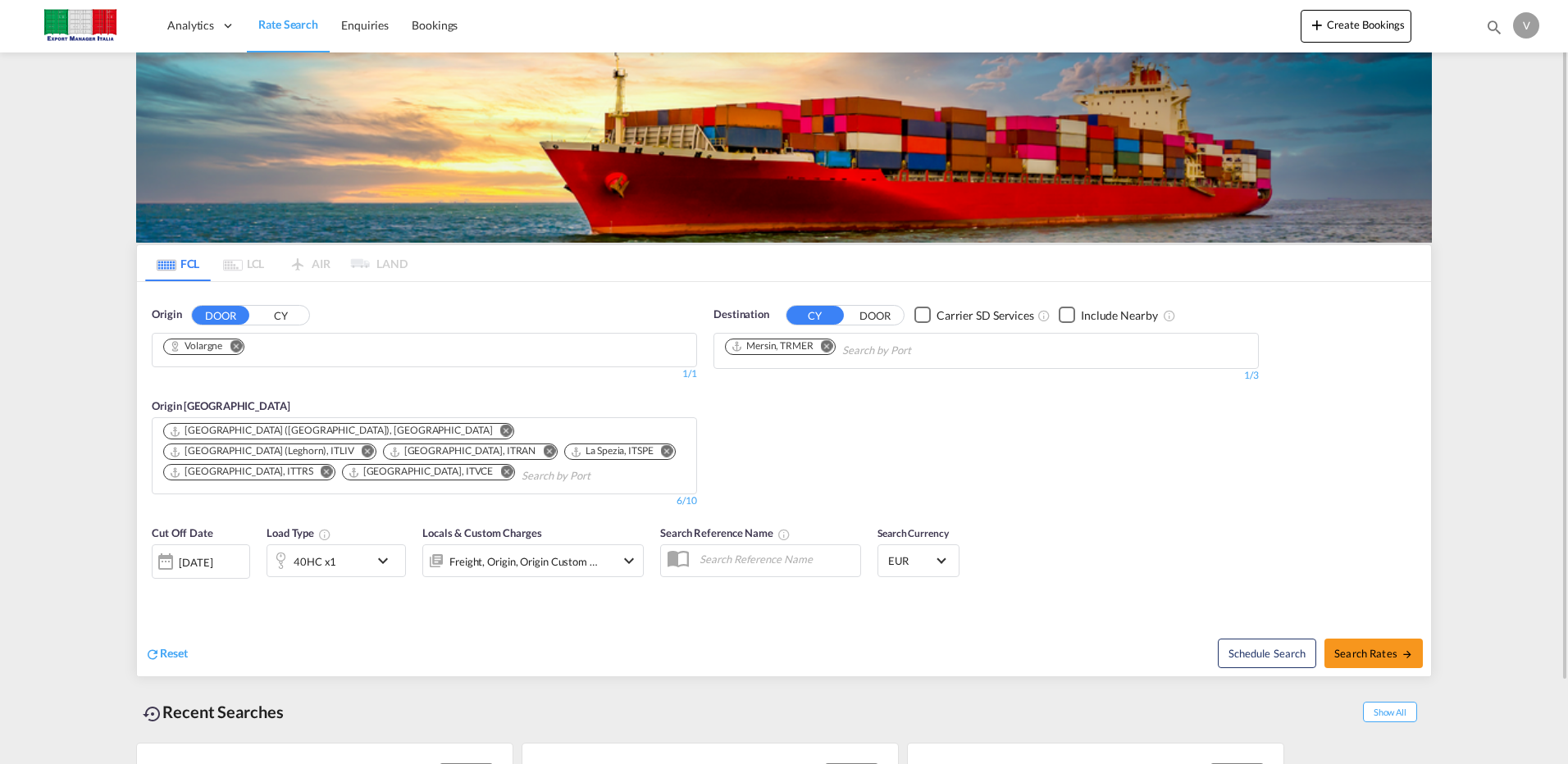
click at [347, 544] on div "40HC x1" at bounding box center [318, 560] width 101 height 33
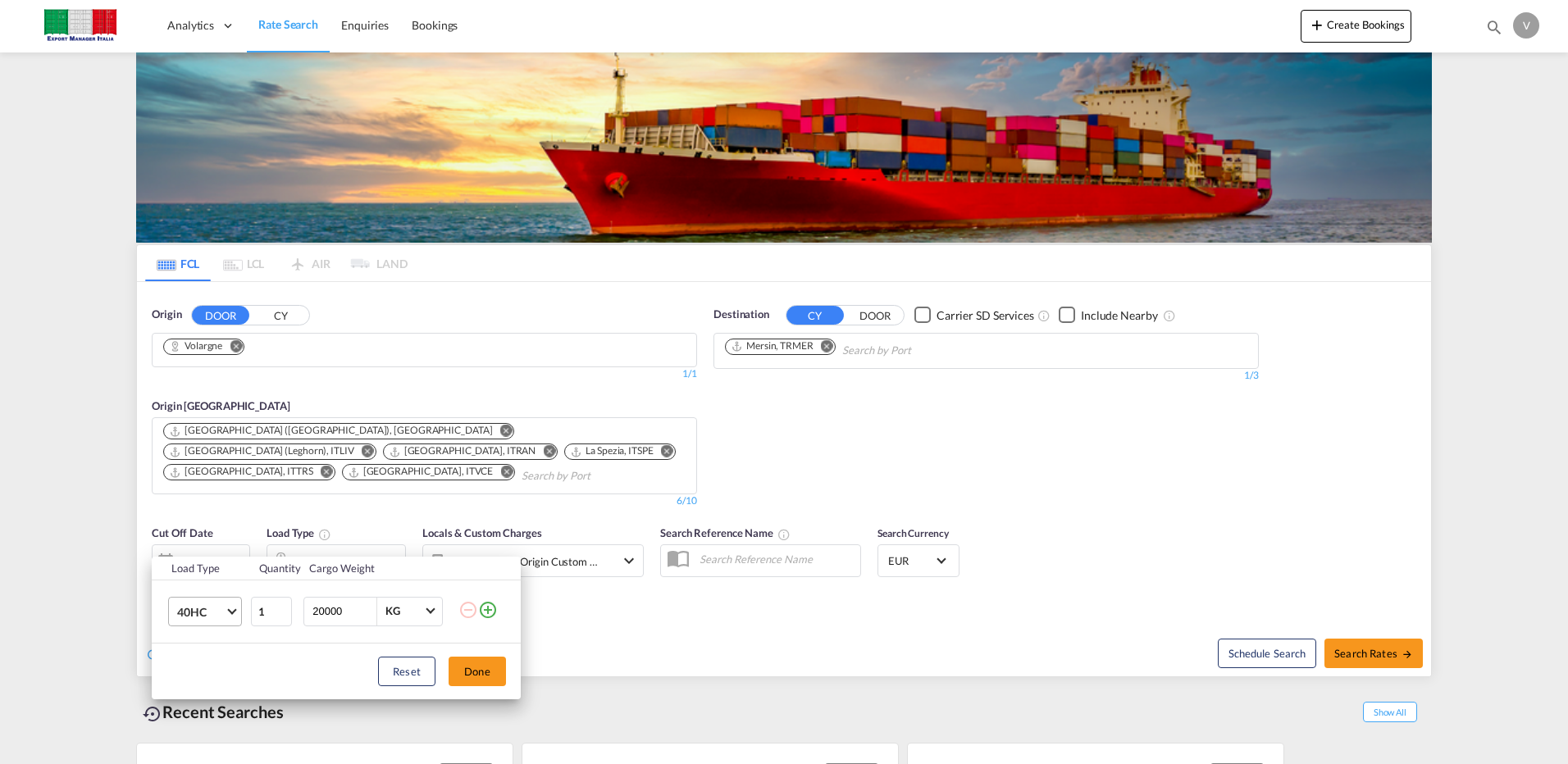
click at [236, 608] on md-select-value "40HC" at bounding box center [209, 611] width 66 height 28
click at [198, 522] on md-option "20GP" at bounding box center [220, 533] width 111 height 40
click at [480, 676] on button "Done" at bounding box center [477, 672] width 58 height 30
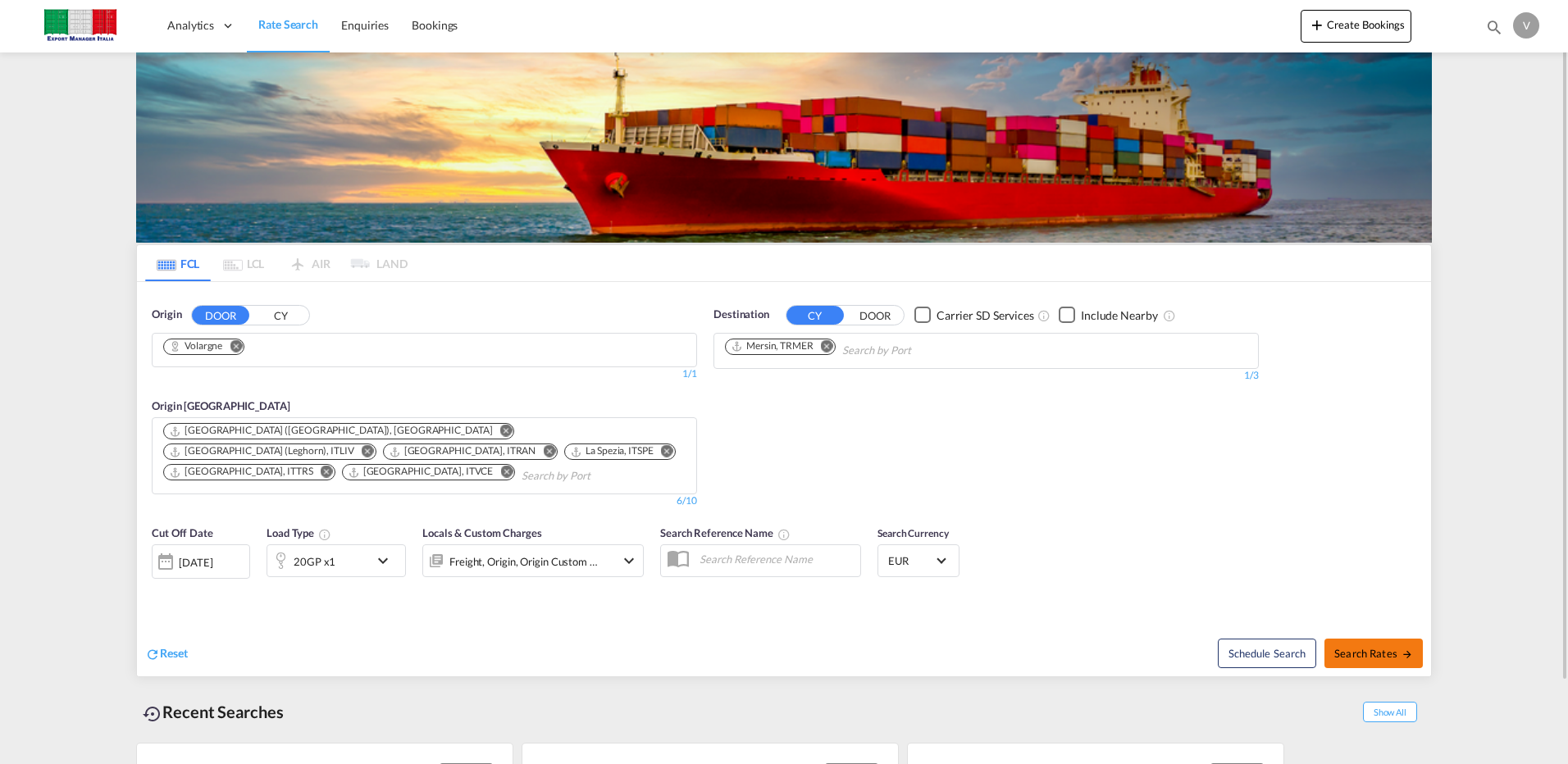
click at [1372, 647] on span "Search Rates" at bounding box center [1372, 653] width 78 height 13
type input "Volargne to TRMER / [DATE]"
